Goal: Use online tool/utility: Utilize a website feature to perform a specific function

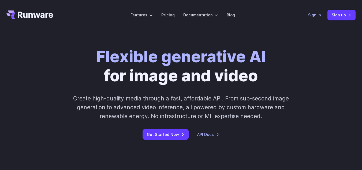
click at [316, 13] on link "Sign in" at bounding box center [314, 15] width 13 height 6
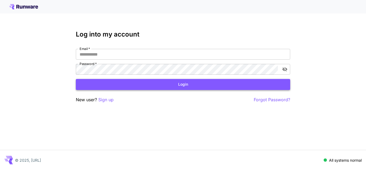
type input "**********"
click at [163, 88] on button "Login" at bounding box center [183, 84] width 215 height 11
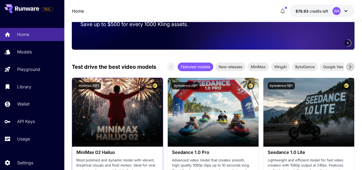
scroll to position [134, 0]
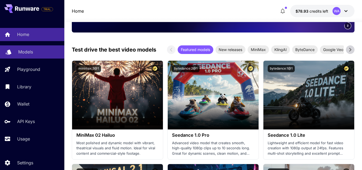
click at [37, 52] on div "Models" at bounding box center [39, 52] width 42 height 6
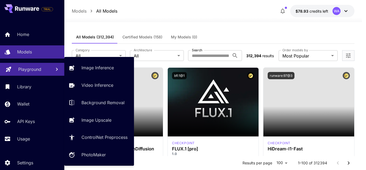
click at [32, 70] on p "Playground" at bounding box center [29, 69] width 23 height 6
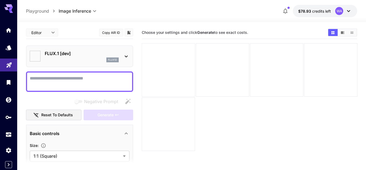
type input "**********"
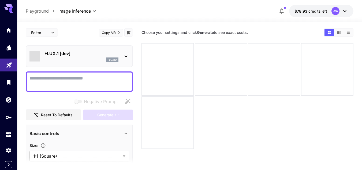
click at [98, 56] on p "FLUX.1 [dev]" at bounding box center [82, 53] width 74 height 6
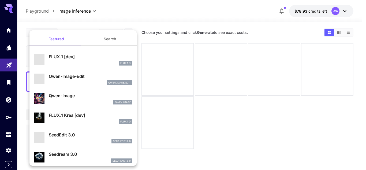
click at [80, 74] on p "Qwen-Image-Edit" at bounding box center [91, 76] width 84 height 6
type input "**"
type input "***"
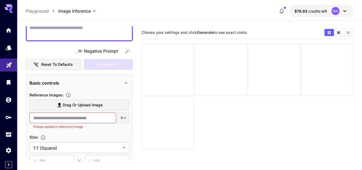
scroll to position [54, 0]
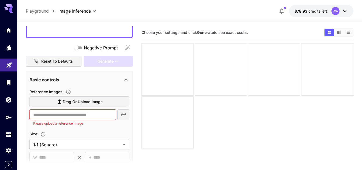
click at [72, 102] on span "Drag or upload image" at bounding box center [83, 101] width 40 height 7
click at [0, 0] on input "Drag or upload image" at bounding box center [0, 0] width 0 height 0
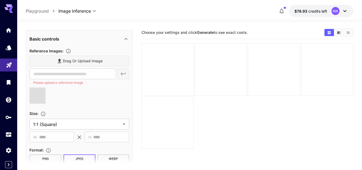
type input "**********"
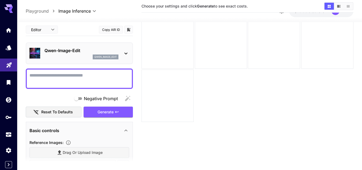
scroll to position [0, 0]
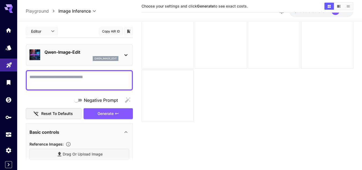
click at [65, 79] on textarea "Negative Prompt" at bounding box center [80, 80] width 100 height 13
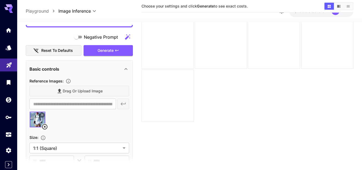
scroll to position [54, 0]
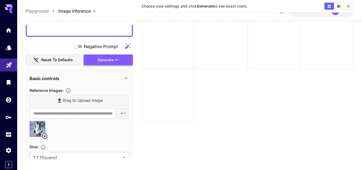
type textarea "**********"
click at [106, 62] on span "Generate" at bounding box center [106, 60] width 16 height 7
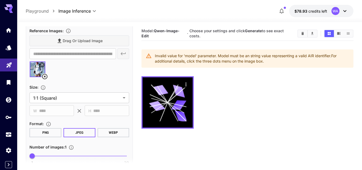
scroll to position [134, 0]
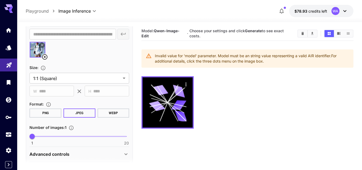
click at [54, 110] on button "PNG" at bounding box center [46, 112] width 32 height 9
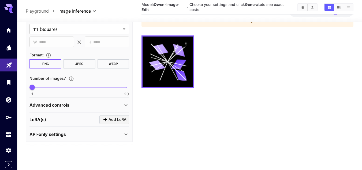
scroll to position [42, 0]
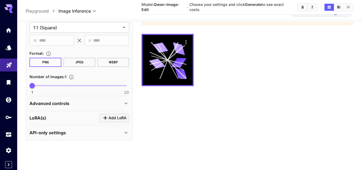
click at [62, 134] on p "API-only settings" at bounding box center [48, 132] width 36 height 6
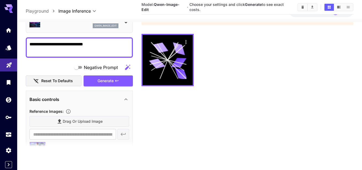
scroll to position [0, 0]
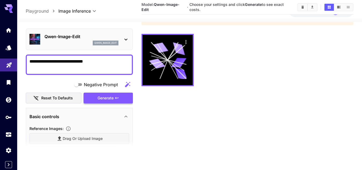
click at [106, 97] on span "Generate" at bounding box center [106, 98] width 16 height 7
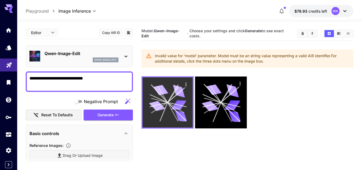
click at [186, 85] on icon "Actions" at bounding box center [186, 83] width 1 height 3
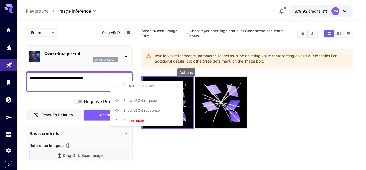
click at [150, 99] on span "Show JSON request" at bounding box center [140, 100] width 34 height 4
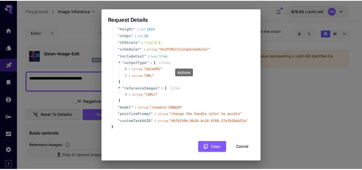
scroll to position [52, 0]
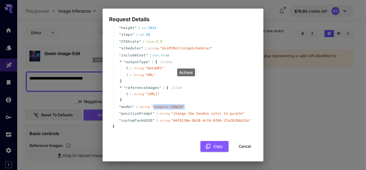
drag, startPoint x: 151, startPoint y: 107, endPoint x: 181, endPoint y: 108, distance: 29.8
click at [181, 108] on div "string " runware:108@20 "" at bounding box center [162, 106] width 47 height 5
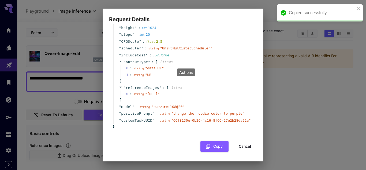
click at [284, 86] on div "Request Details { 14 item s " taskType " : string " imageInference " " numberRe…" at bounding box center [183, 85] width 366 height 170
click at [244, 146] on button "Cancel" at bounding box center [245, 146] width 24 height 11
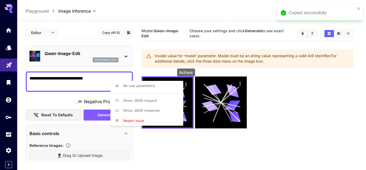
click at [113, 34] on div at bounding box center [183, 85] width 366 height 170
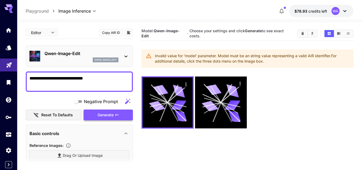
click at [116, 112] on button "Generate" at bounding box center [108, 114] width 49 height 11
